Goal: Book appointment/travel/reservation

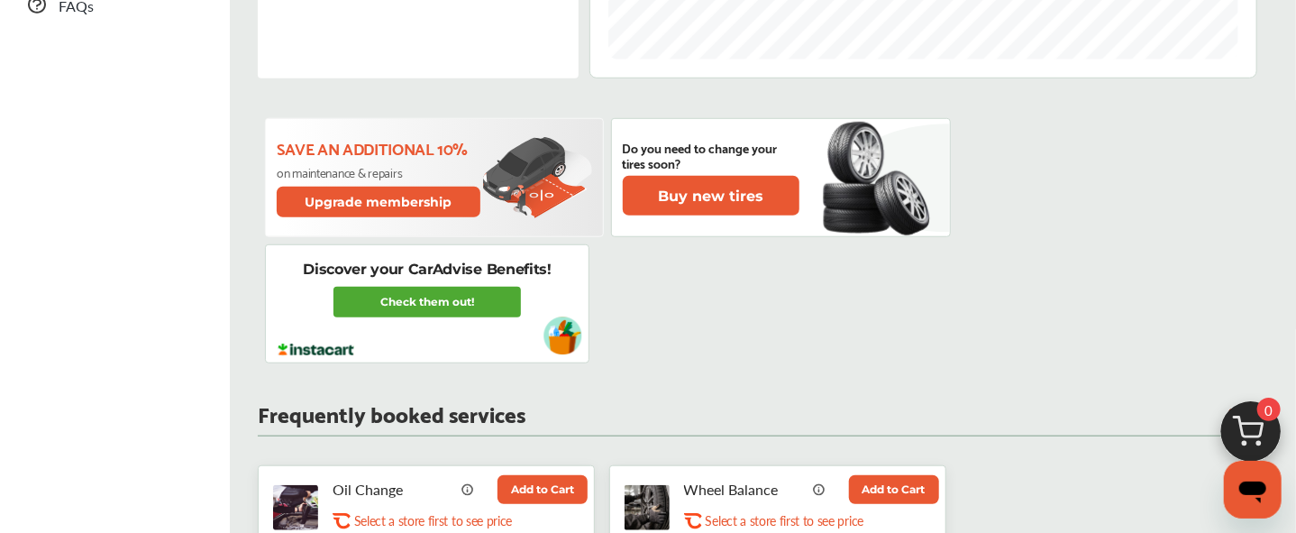
scroll to position [1051, 0]
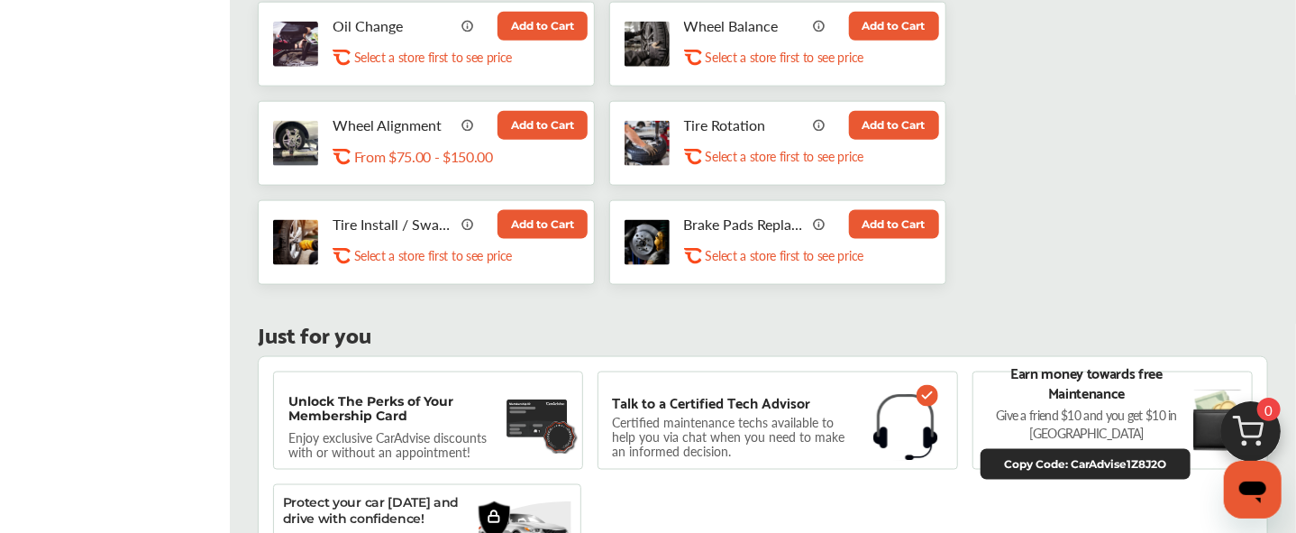
click at [535, 21] on button "Add to Cart" at bounding box center [543, 26] width 90 height 29
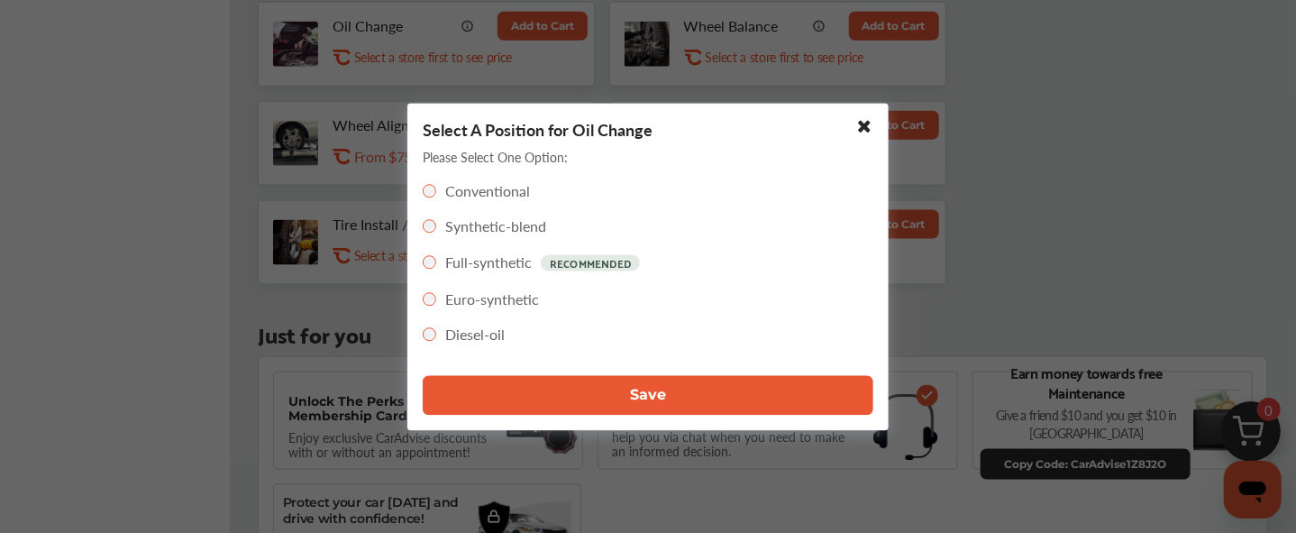
click at [530, 389] on button "Save" at bounding box center [648, 395] width 451 height 40
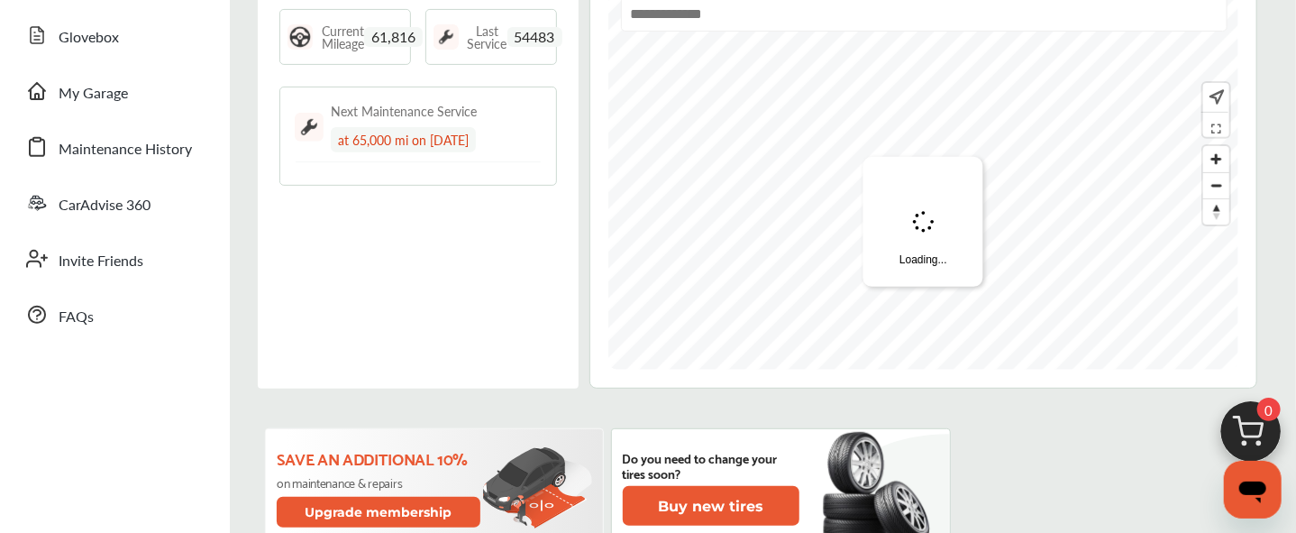
scroll to position [0, 0]
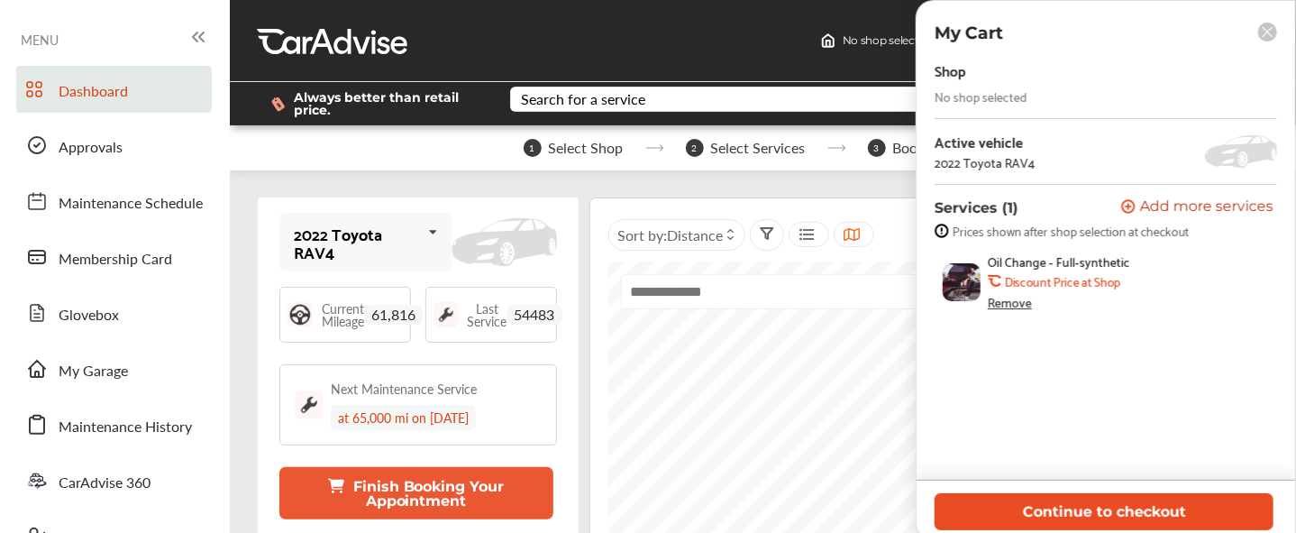
click at [1121, 517] on button "Continue to checkout" at bounding box center [1104, 511] width 339 height 37
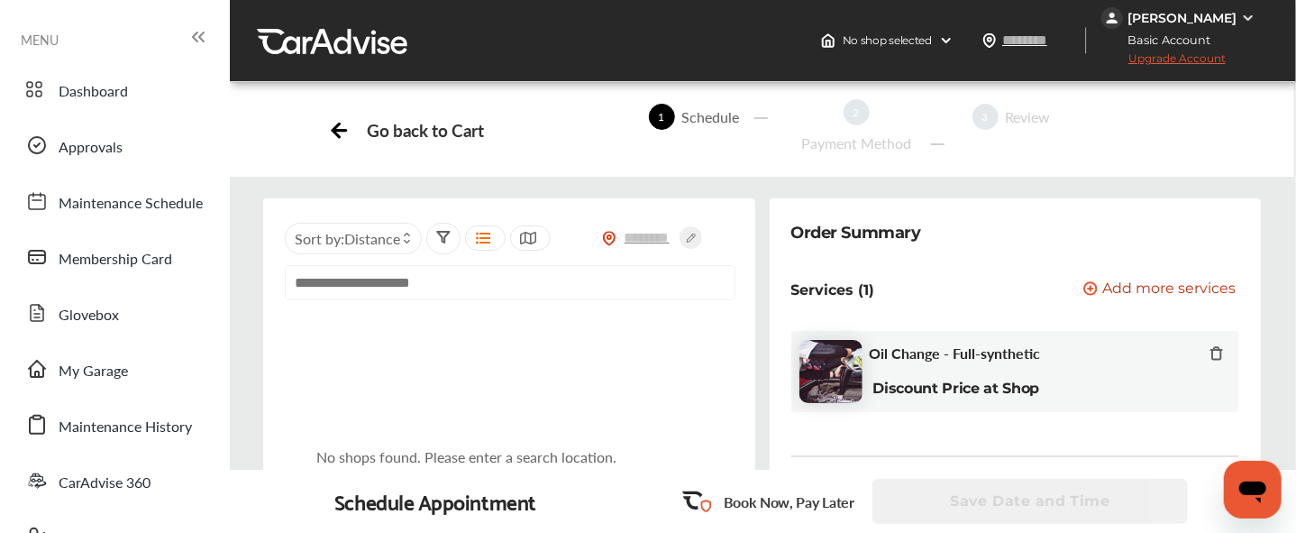
click at [595, 300] on input "text" at bounding box center [510, 282] width 451 height 35
paste input "**********"
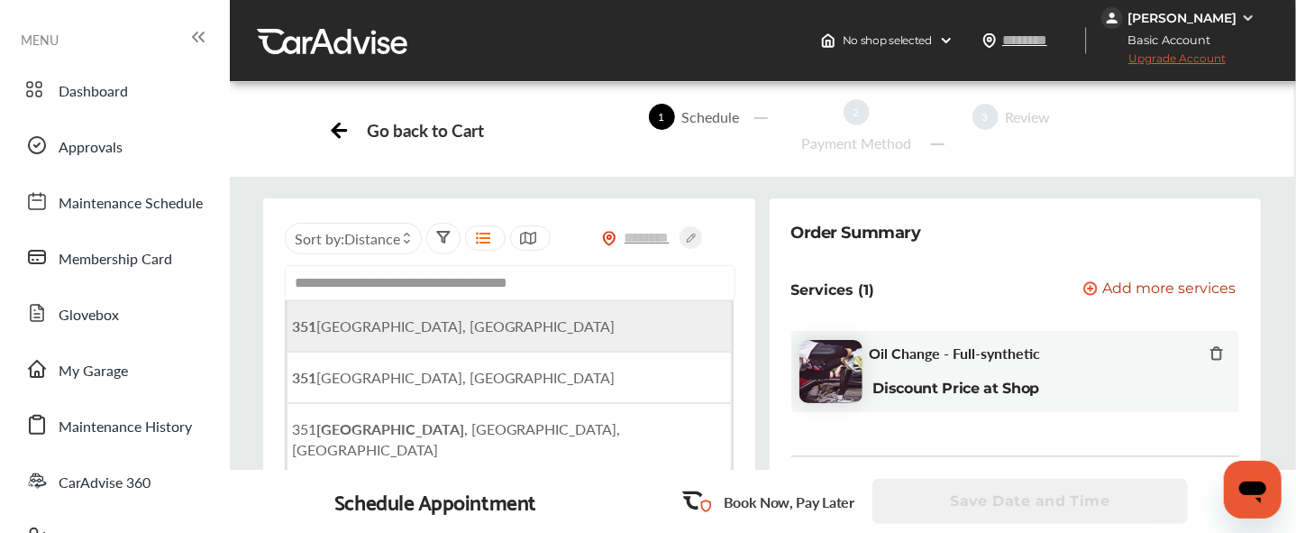
click at [552, 336] on span "[STREET_ADDRESS]" at bounding box center [454, 326] width 324 height 21
type input "**********"
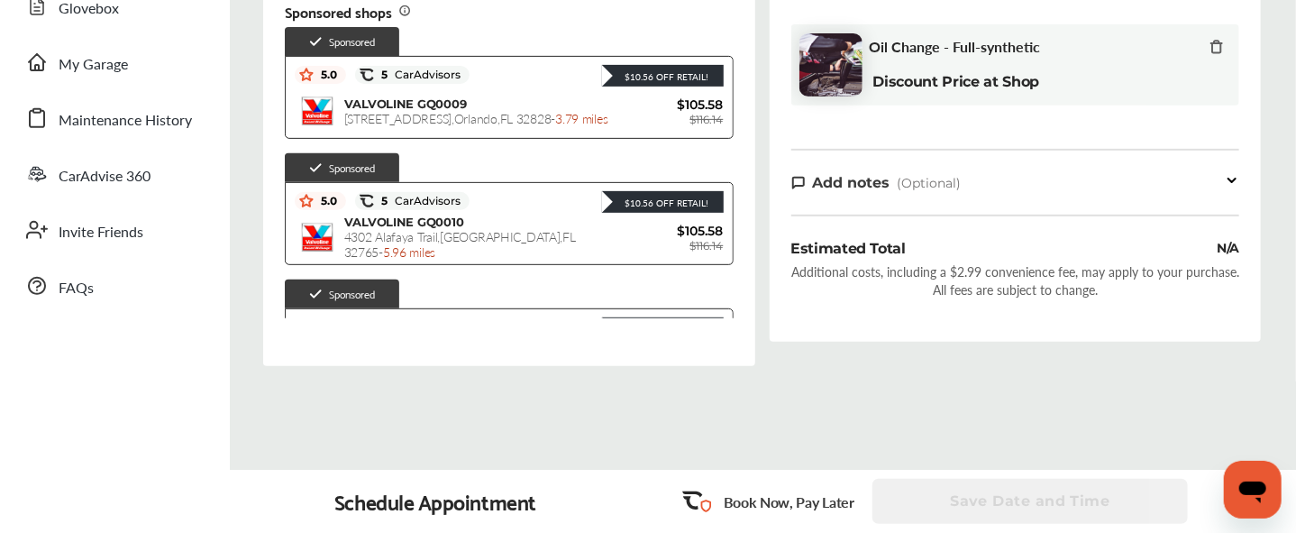
scroll to position [343, 0]
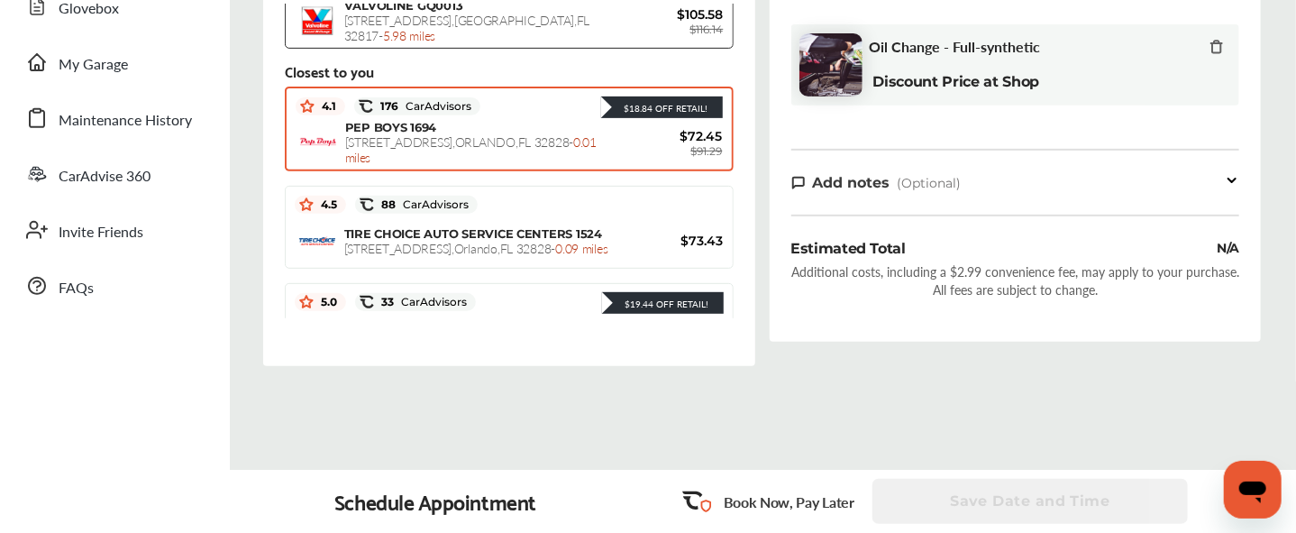
click at [535, 163] on span "[STREET_ADDRESS] - 0.01 miles" at bounding box center [471, 149] width 252 height 33
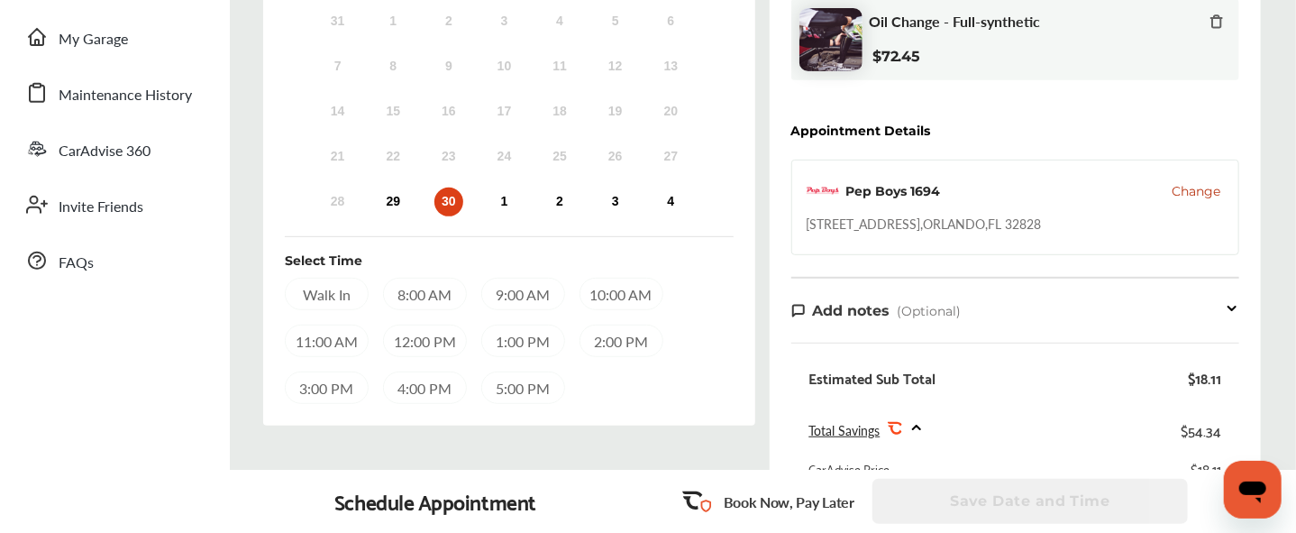
scroll to position [333, 0]
click at [408, 197] on div "29" at bounding box center [393, 201] width 29 height 29
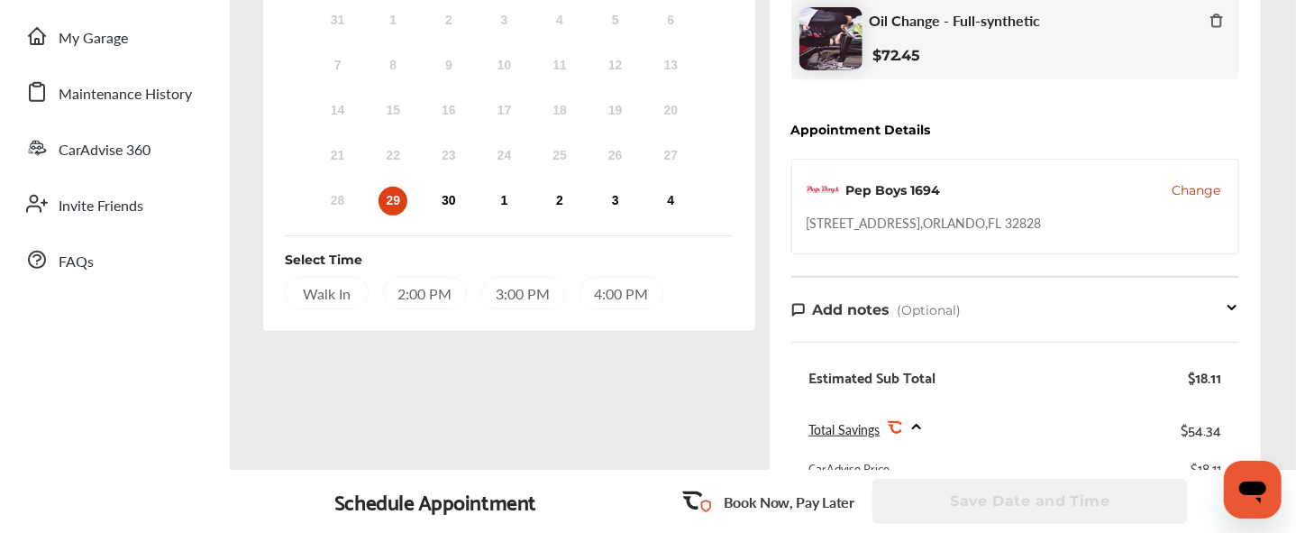
click at [467, 300] on div "2:00 PM" at bounding box center [425, 293] width 84 height 32
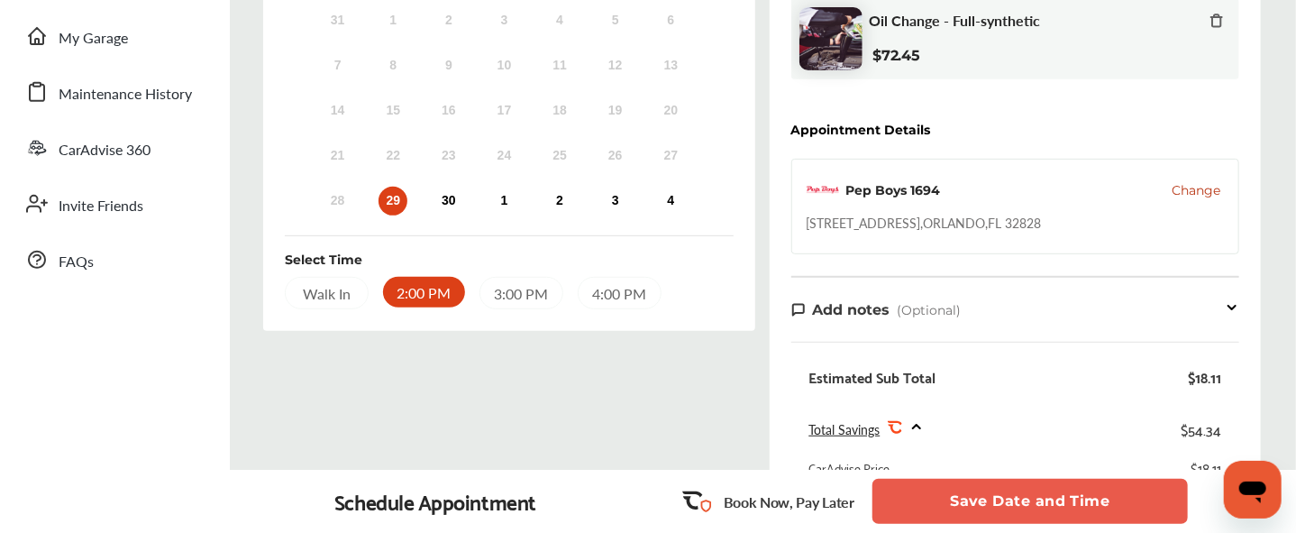
click at [1015, 499] on button "Save Date and Time" at bounding box center [1031, 501] width 316 height 45
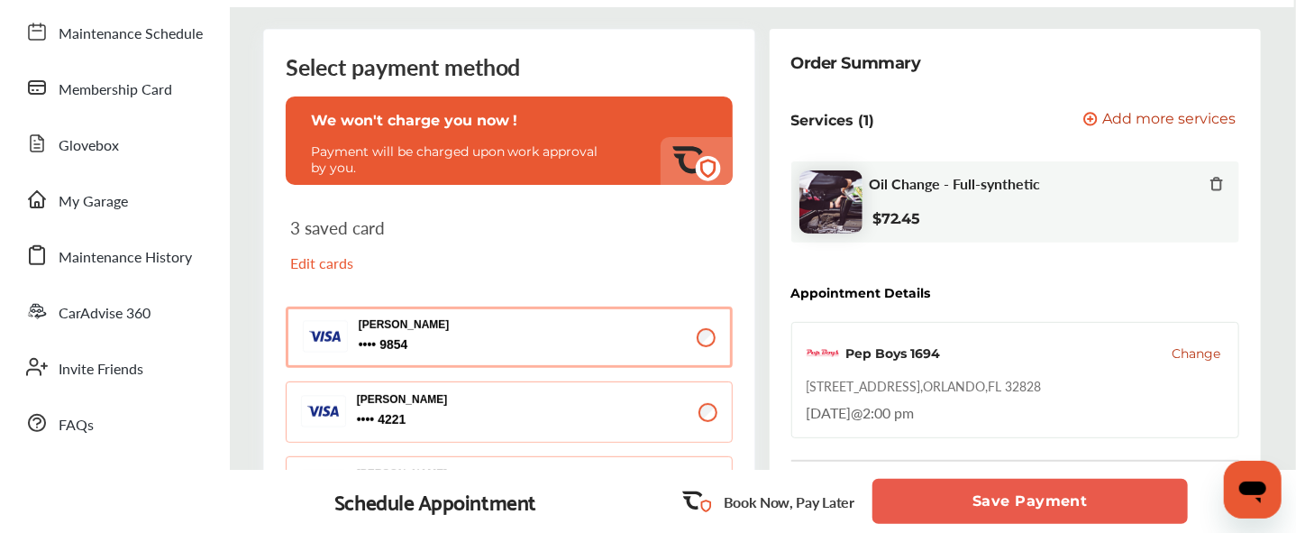
scroll to position [243, 0]
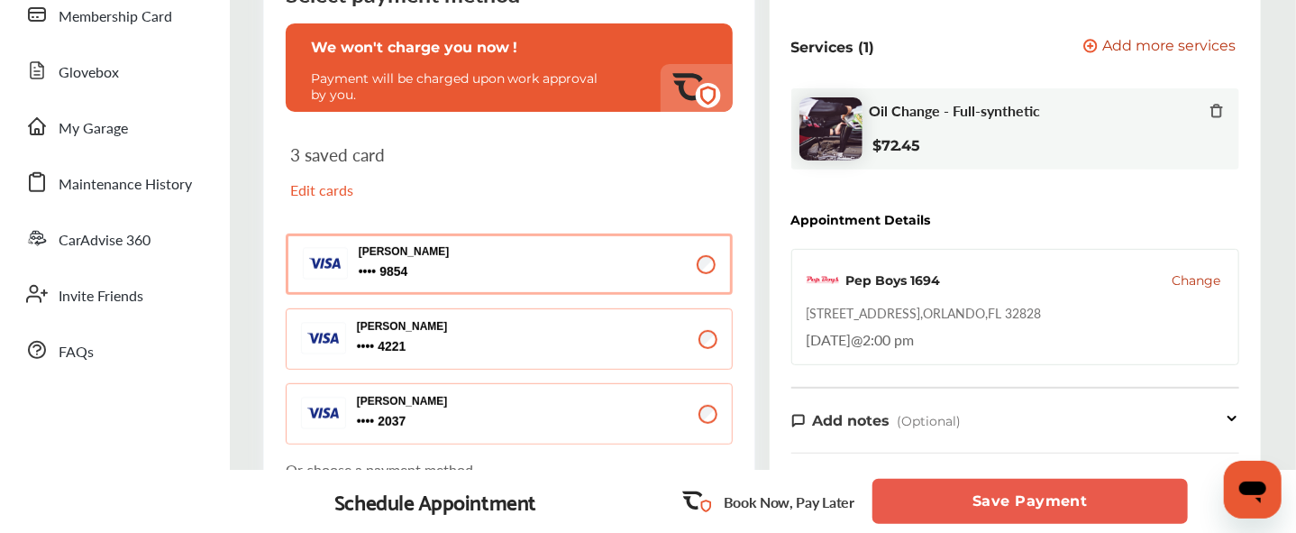
click at [1021, 495] on button "Save Payment" at bounding box center [1031, 501] width 316 height 45
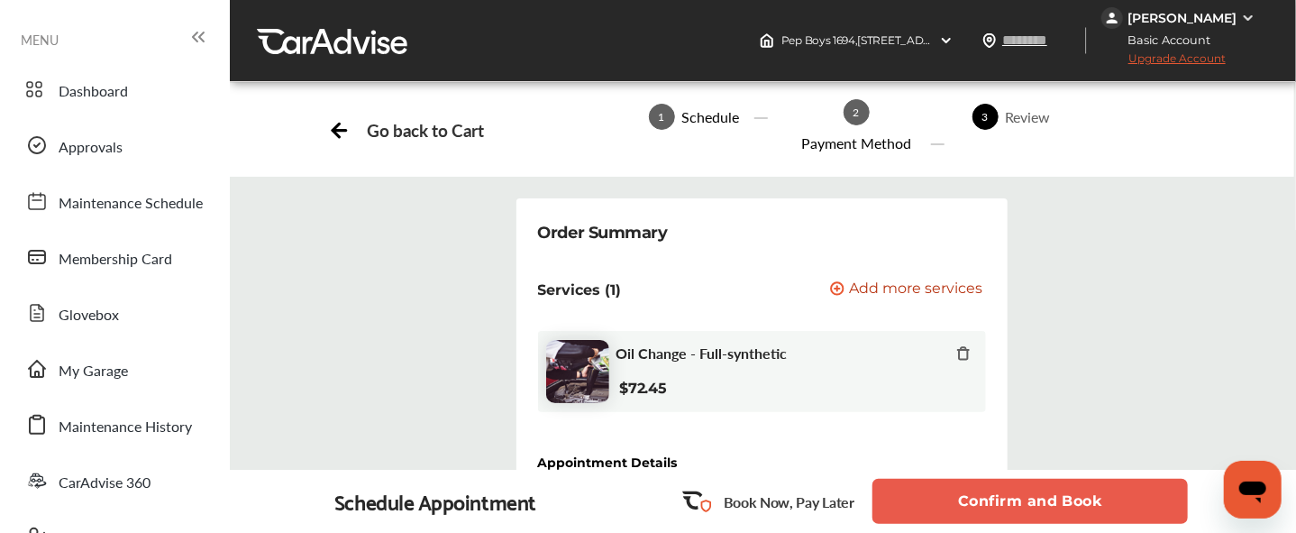
click at [1021, 495] on button "Confirm and Book" at bounding box center [1031, 501] width 316 height 45
